Goal: Task Accomplishment & Management: Manage account settings

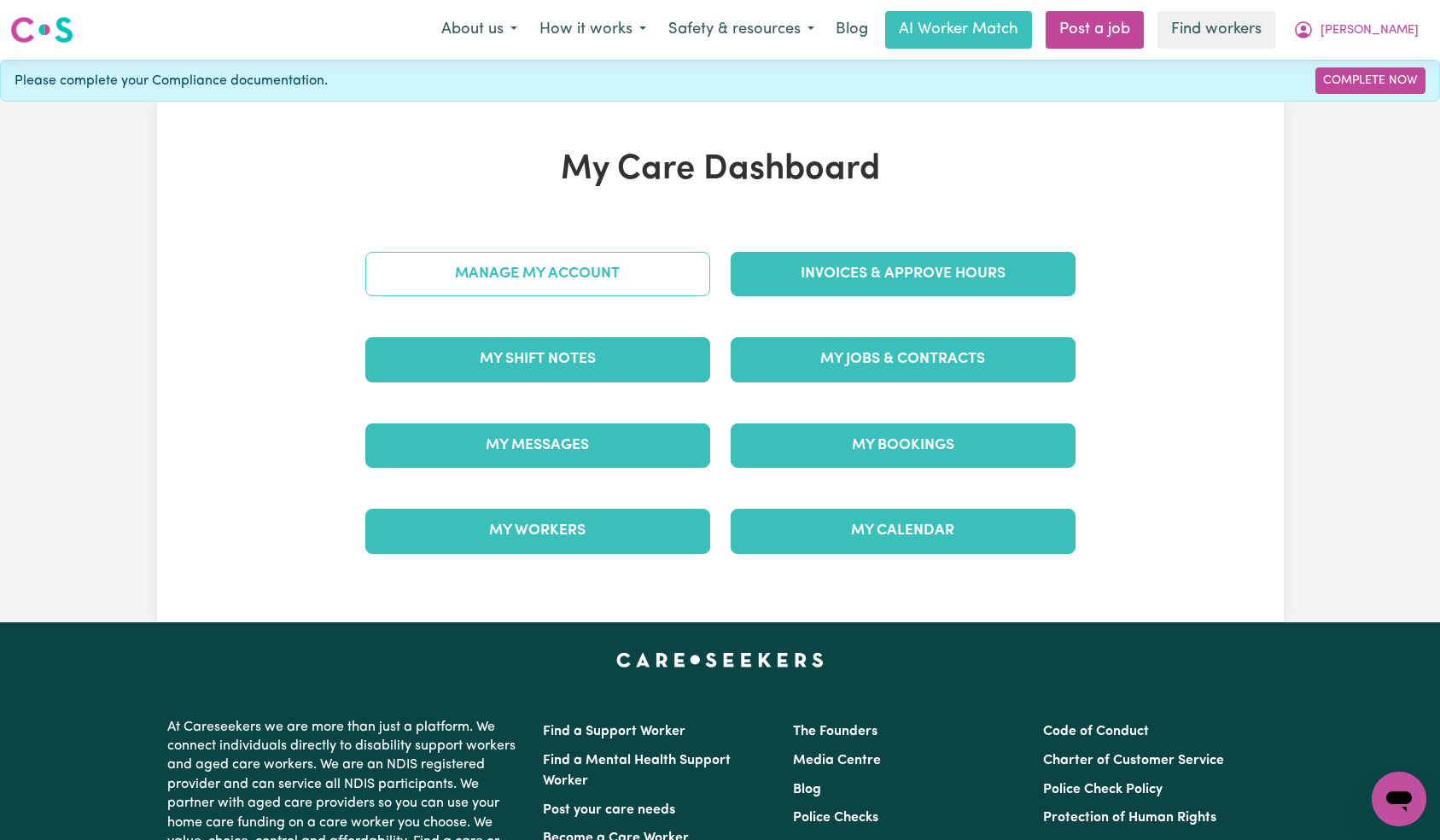
click at [650, 293] on link "Manage My Account" at bounding box center [539, 274] width 345 height 45
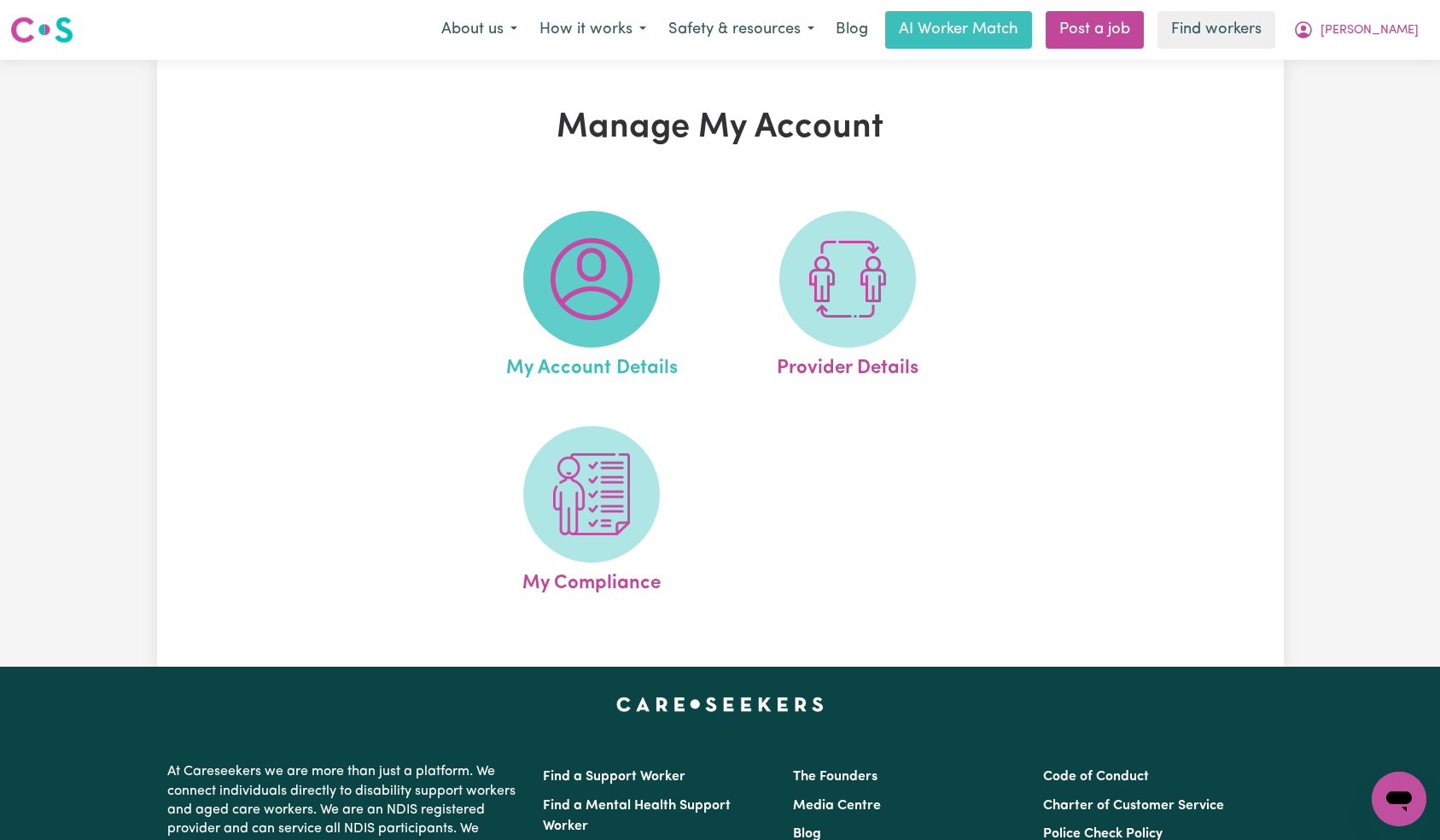
drag, startPoint x: 650, startPoint y: 293, endPoint x: 645, endPoint y: 282, distance: 12.1
click at [645, 282] on span at bounding box center [591, 279] width 137 height 137
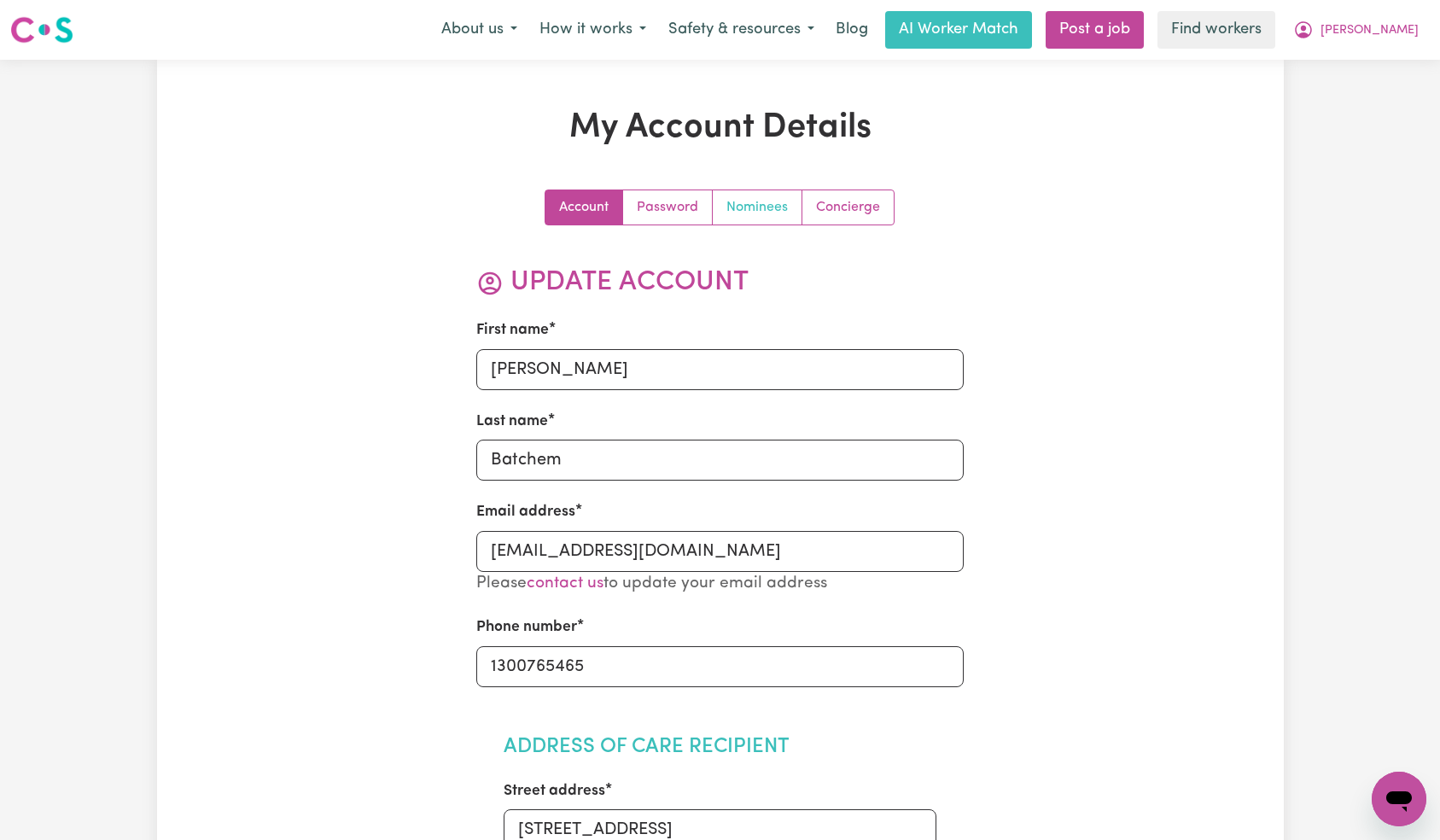
click at [733, 209] on link "Nominees" at bounding box center [758, 207] width 90 height 34
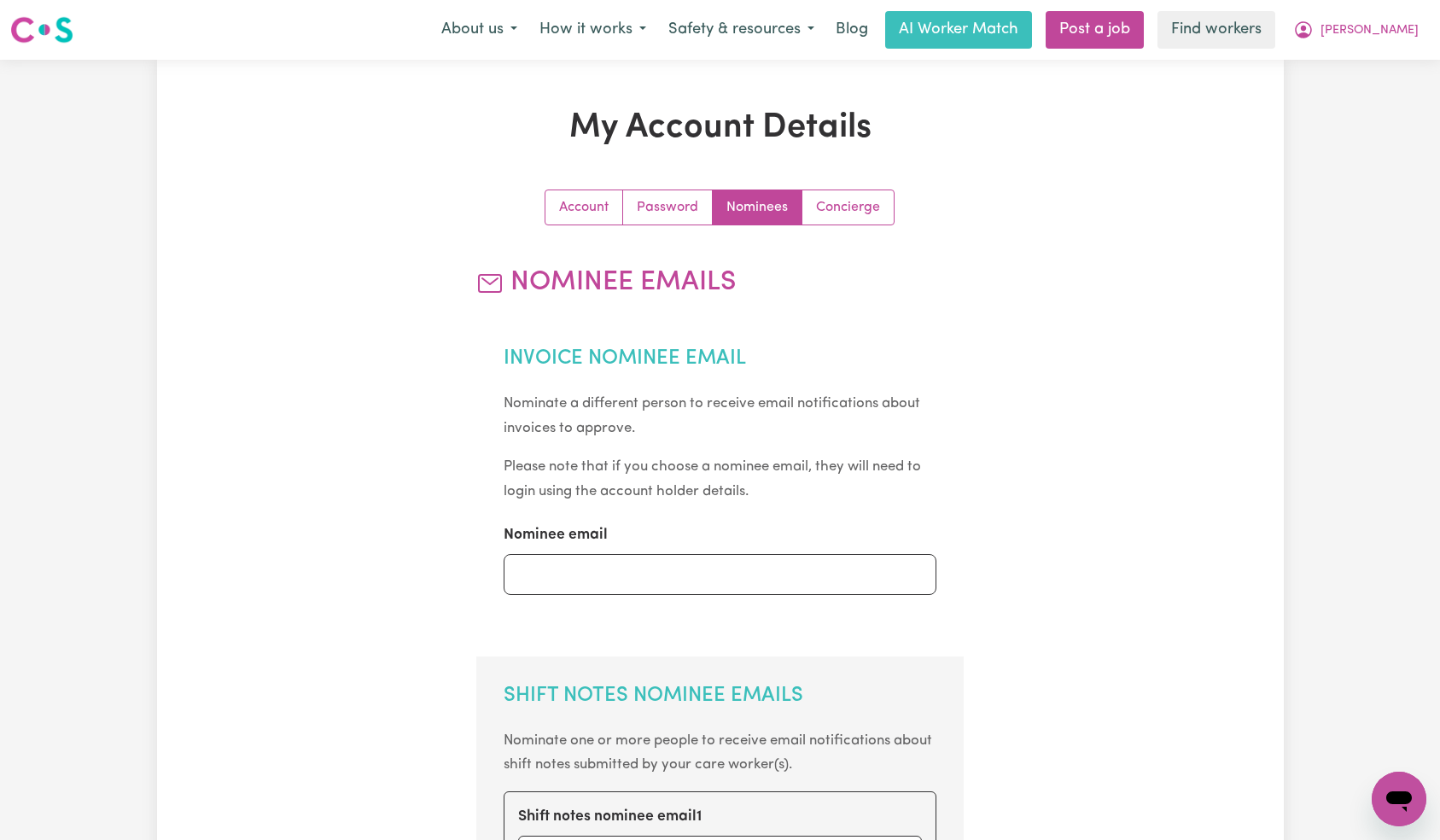
scroll to position [449, 0]
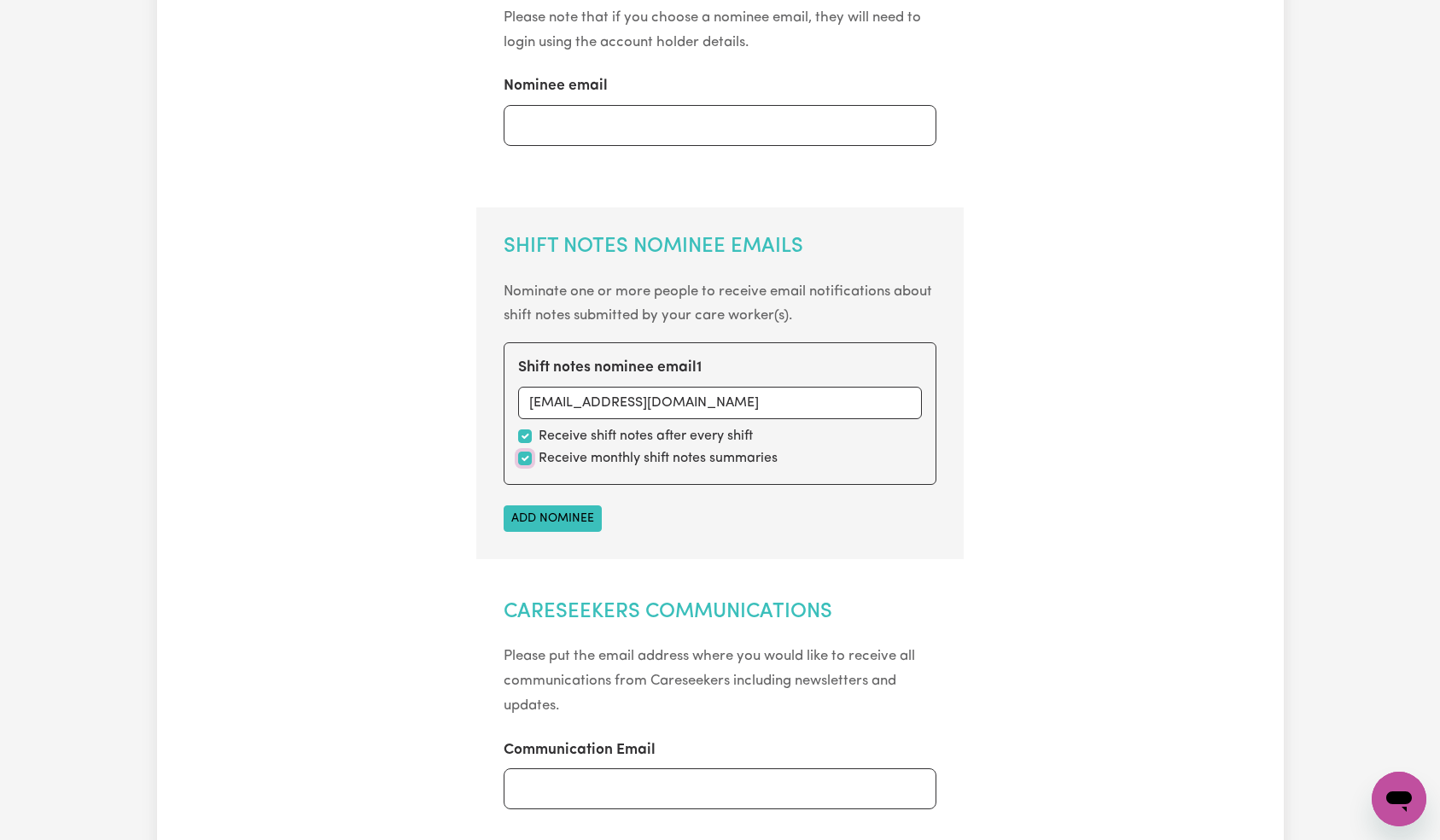
click at [528, 456] on input "checkbox" at bounding box center [525, 459] width 14 height 14
checkbox input "false"
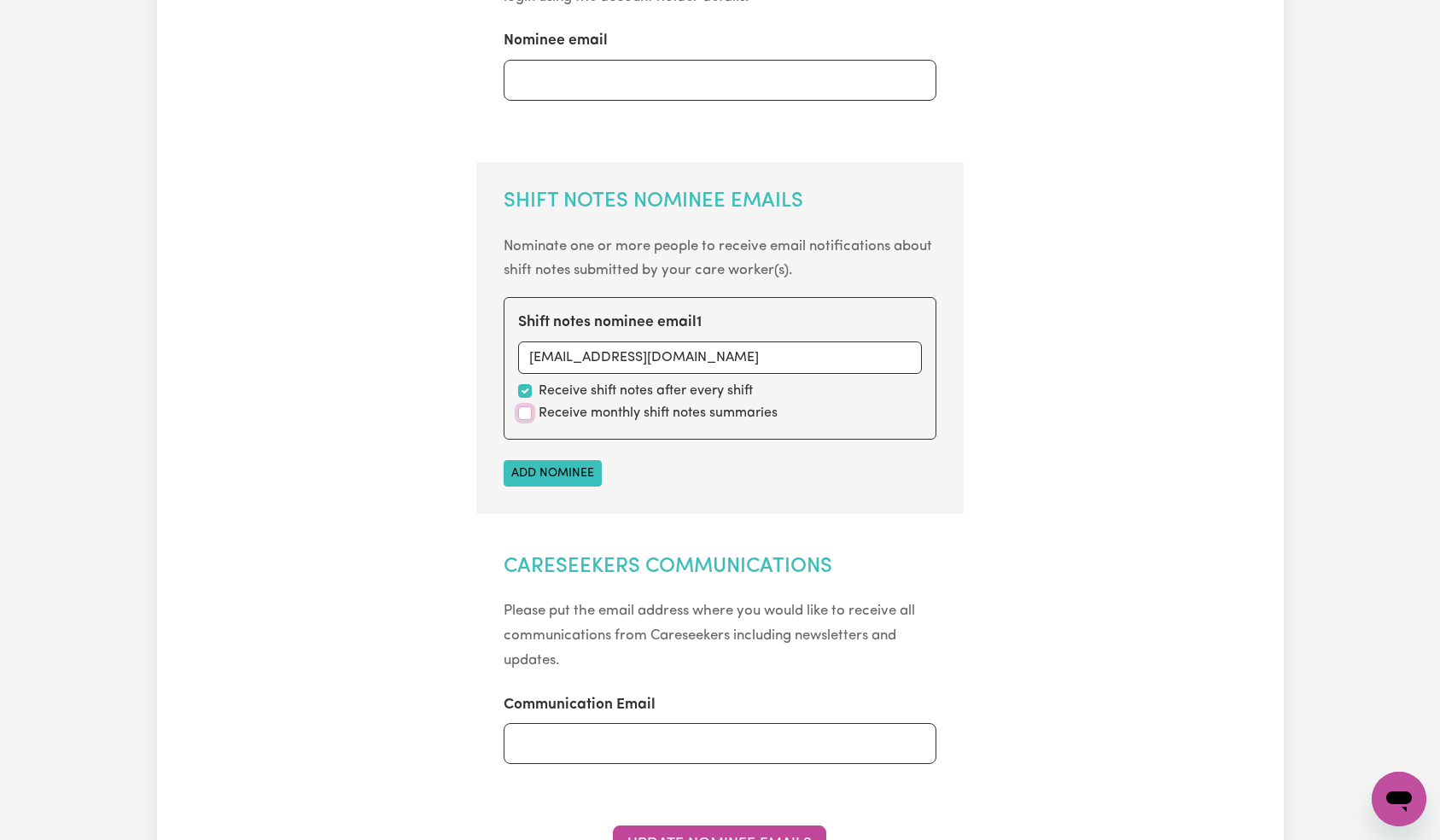
scroll to position [805, 0]
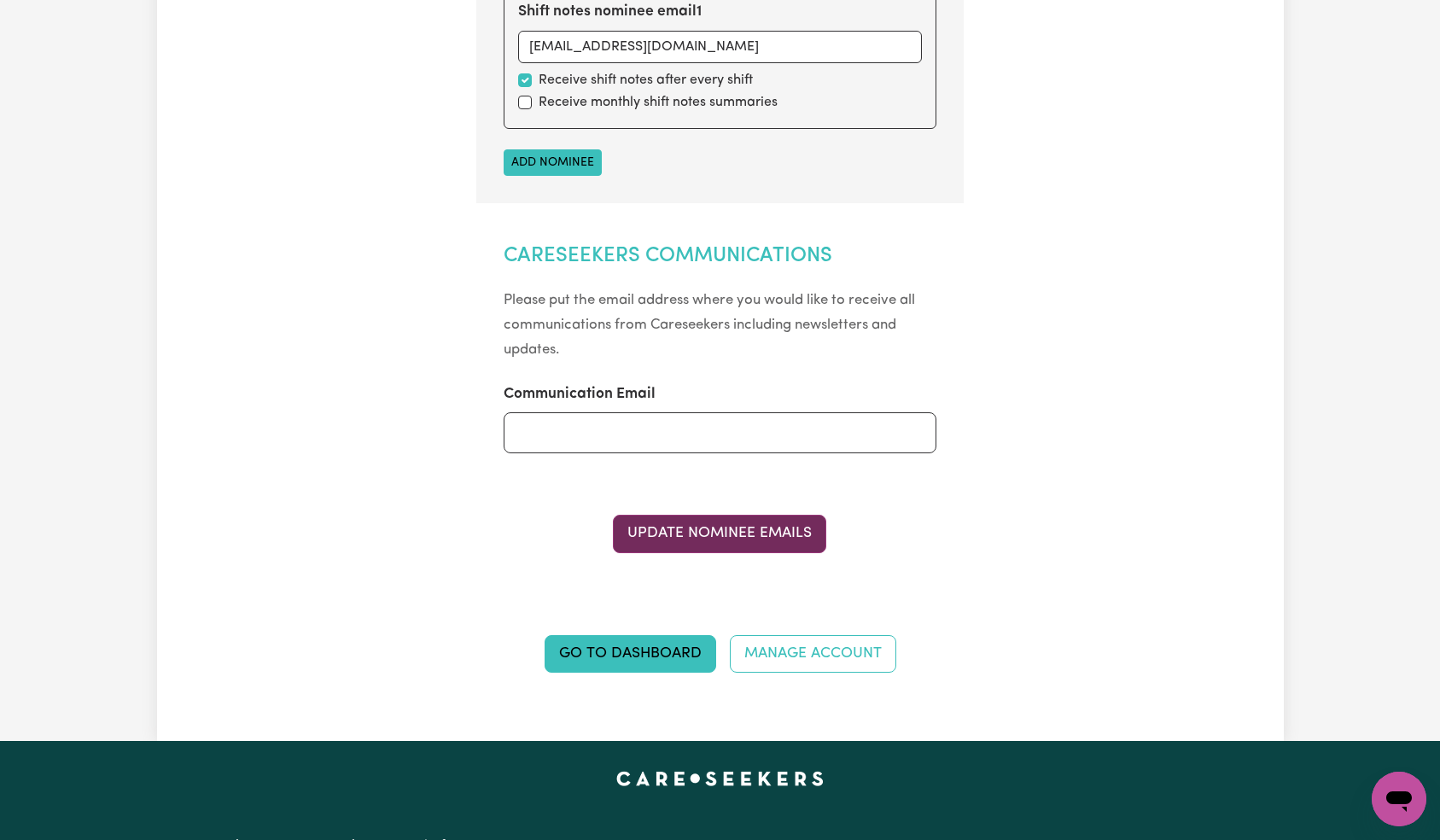
click at [763, 532] on button "Update Nominee Emails" at bounding box center [719, 534] width 214 height 38
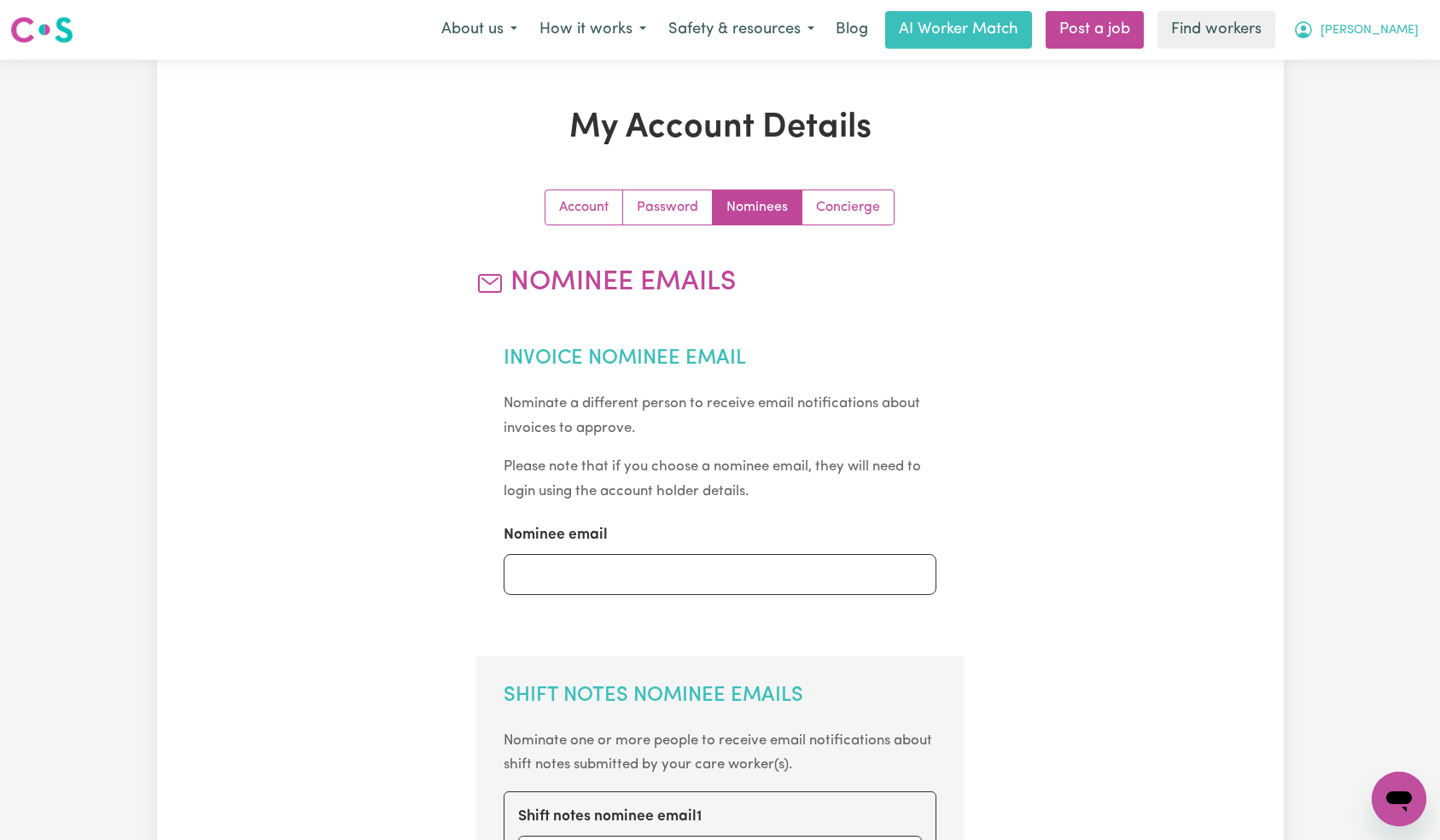
click at [1429, 25] on button "[PERSON_NAME]" at bounding box center [1356, 29] width 147 height 36
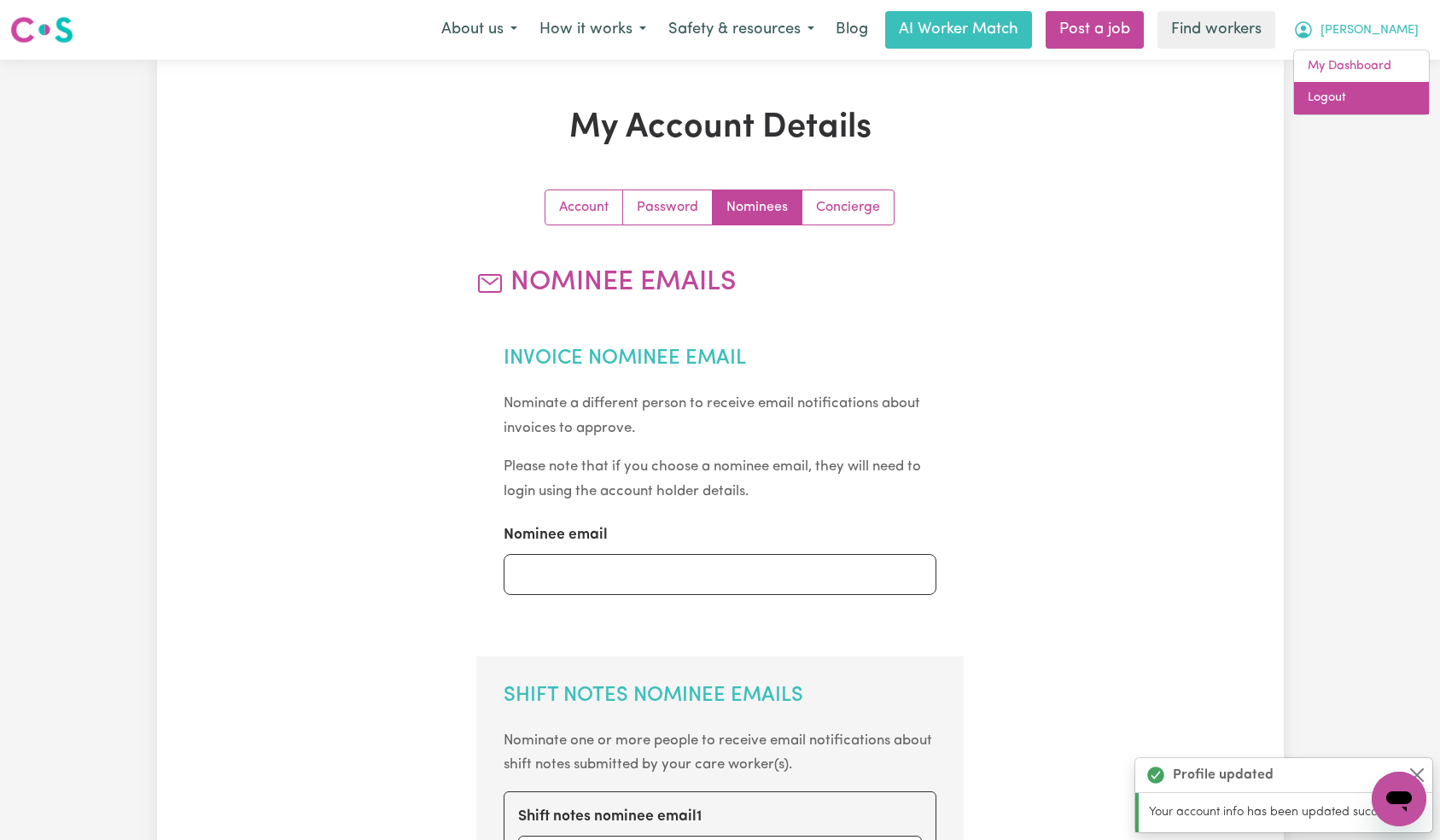
click at [1355, 94] on link "Logout" at bounding box center [1362, 98] width 135 height 32
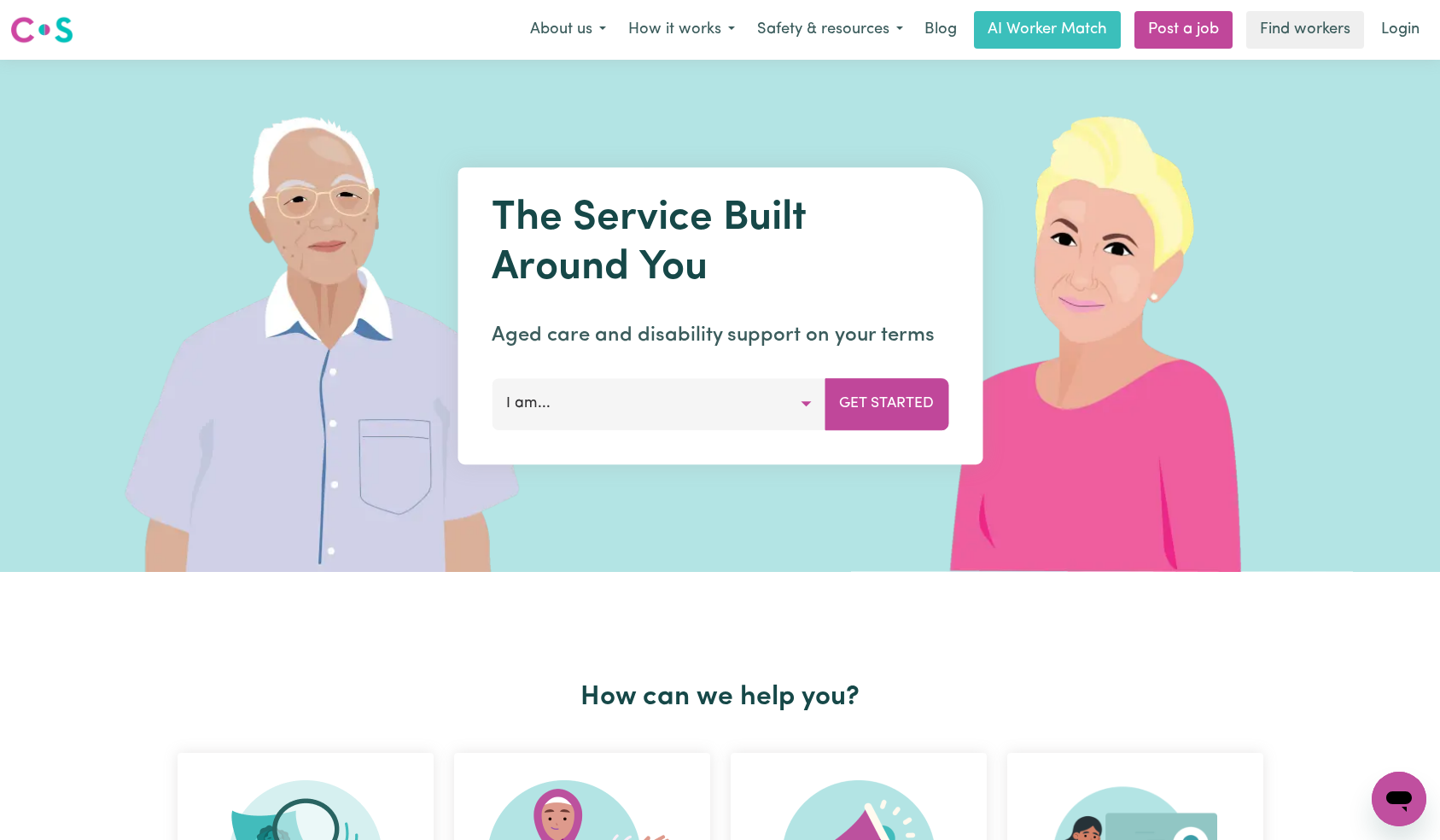
click at [1382, 41] on link "Login" at bounding box center [1401, 29] width 59 height 38
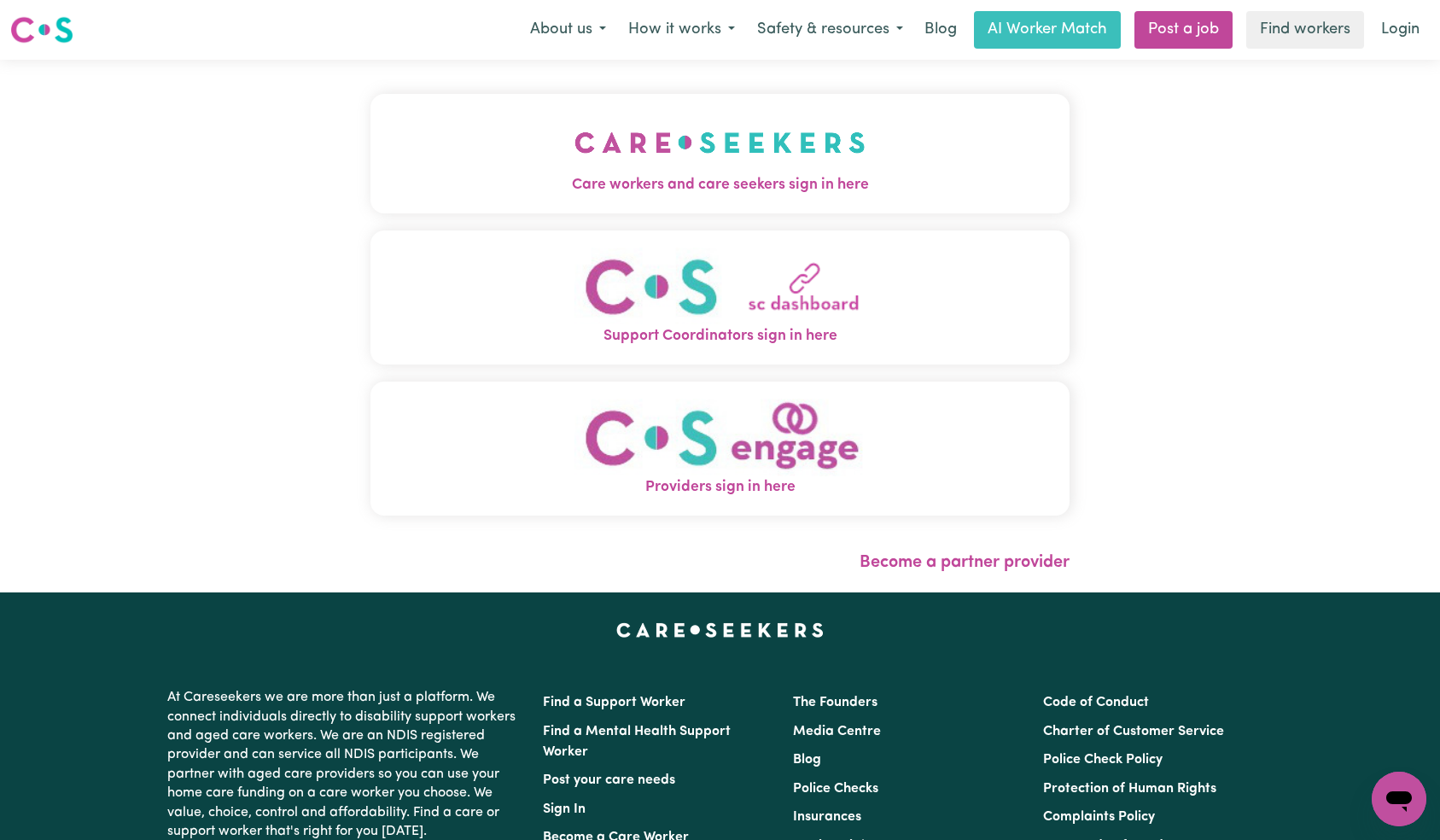
click at [575, 167] on img "Care workers and care seekers sign in here" at bounding box center [720, 142] width 291 height 63
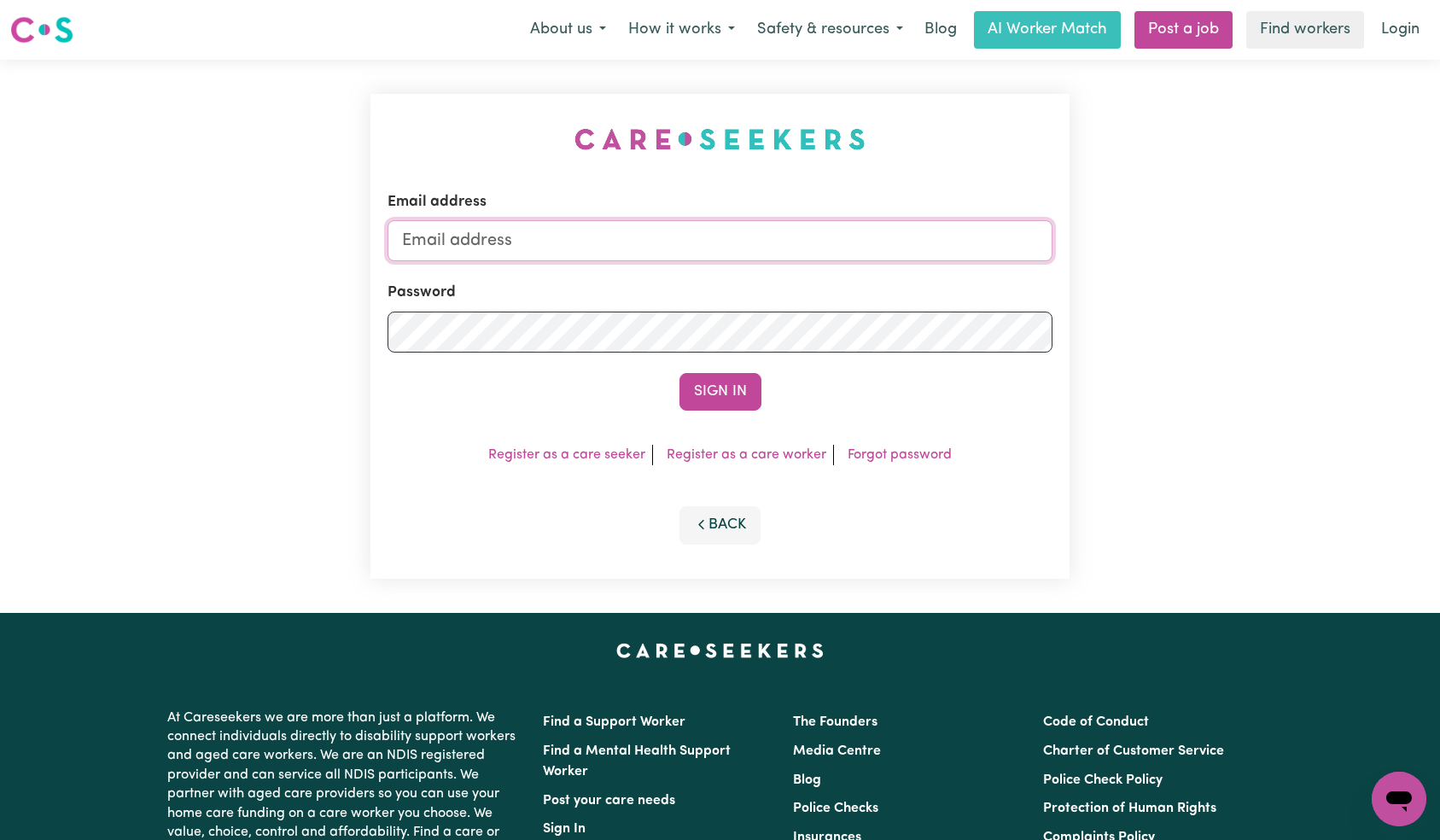
click at [732, 248] on input "Email address" at bounding box center [720, 241] width 666 height 41
paste input "[EMAIL_ADDRESS][DOMAIN_NAME]"
type input "[EMAIL_ADDRESS][DOMAIN_NAME]"
click at [739, 393] on button "Sign In" at bounding box center [721, 391] width 82 height 38
